Goal: Information Seeking & Learning: Learn about a topic

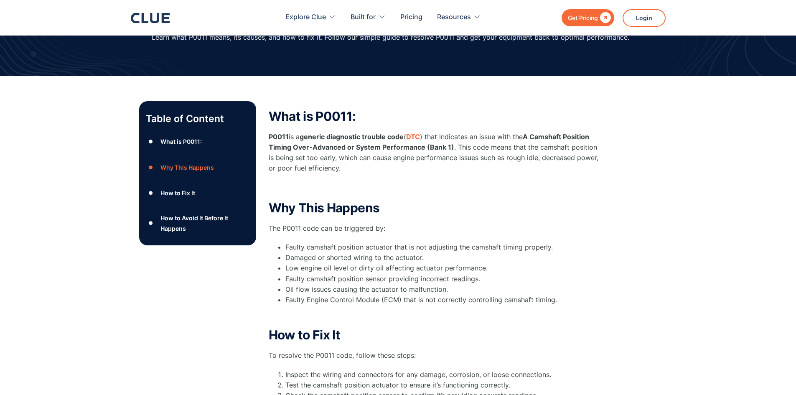
scroll to position [84, 0]
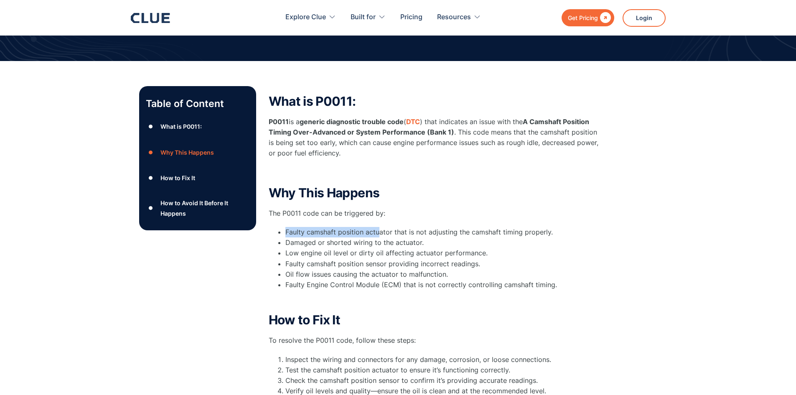
drag, startPoint x: 287, startPoint y: 231, endPoint x: 378, endPoint y: 236, distance: 91.7
click at [378, 236] on li "Faulty camshaft position actuator that is not adjusting the camshaft timing pro…" at bounding box center [444, 232] width 318 height 10
click at [360, 234] on li "Faulty camshaft position actuator that is not adjusting the camshaft timing pro…" at bounding box center [444, 232] width 318 height 10
drag, startPoint x: 285, startPoint y: 228, endPoint x: 378, endPoint y: 231, distance: 92.8
click at [378, 231] on li "Faulty camshaft position actuator that is not adjusting the camshaft timing pro…" at bounding box center [444, 232] width 318 height 10
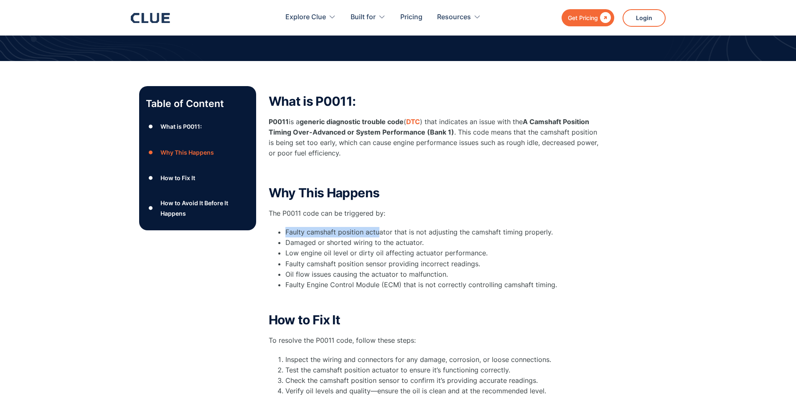
click at [378, 231] on li "Faulty camshaft position actuator that is not adjusting the camshaft timing pro…" at bounding box center [444, 232] width 318 height 10
click at [310, 232] on li "Faulty camshaft position actuator that is not adjusting the camshaft timing pro…" at bounding box center [444, 232] width 318 height 10
drag, startPoint x: 307, startPoint y: 233, endPoint x: 392, endPoint y: 231, distance: 85.3
click at [392, 231] on li "Faulty camshaft position actuator that is not adjusting the camshaft timing pro…" at bounding box center [444, 232] width 318 height 10
